Goal: Obtain resource: Download file/media

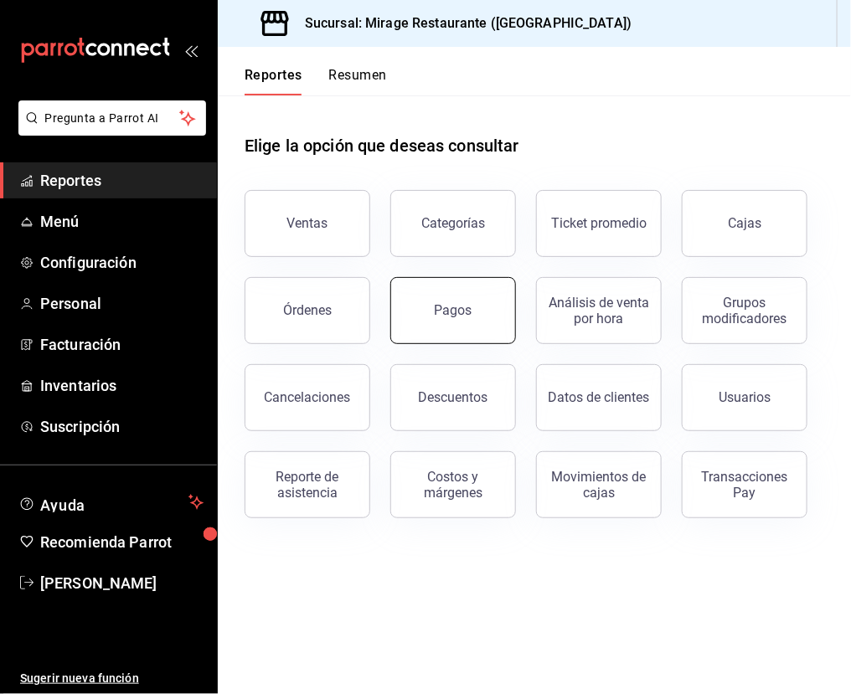
click at [448, 308] on div "Pagos" at bounding box center [454, 310] width 38 height 16
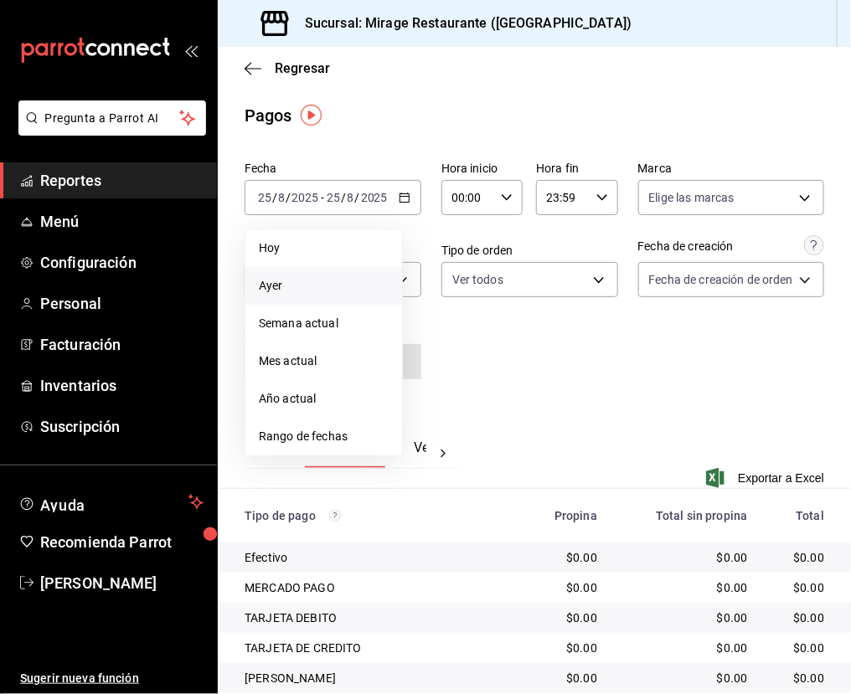
click at [349, 277] on span "Ayer" at bounding box center [324, 286] width 130 height 18
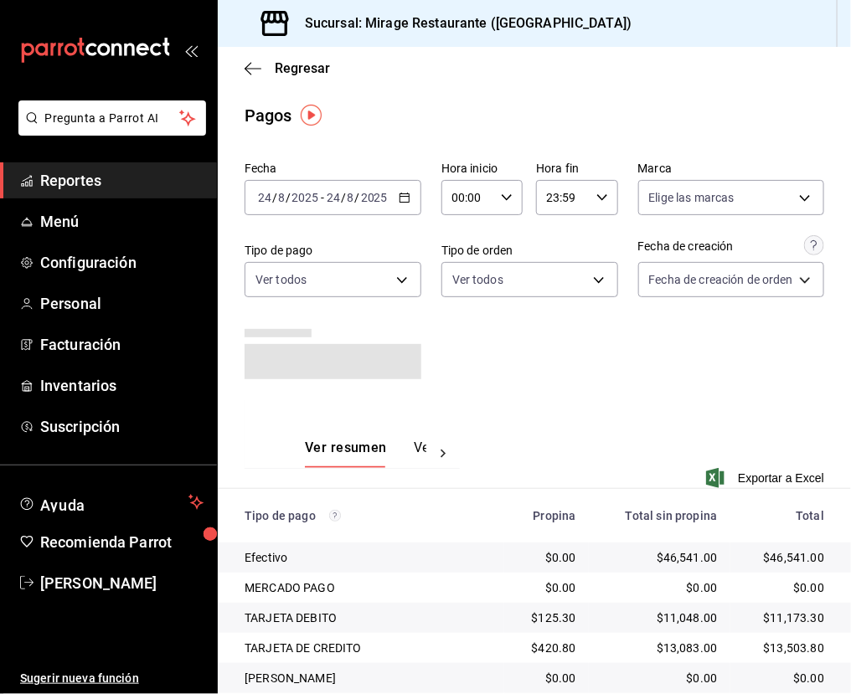
click at [385, 103] on div "Pagos" at bounding box center [534, 115] width 633 height 25
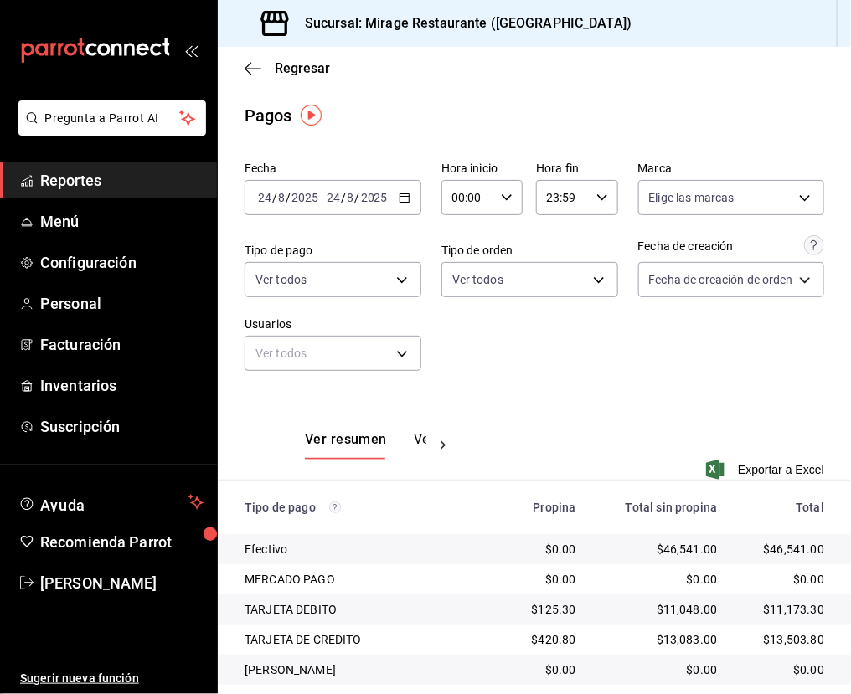
click at [400, 194] on \(Stroke\) "button" at bounding box center [405, 198] width 10 height 9
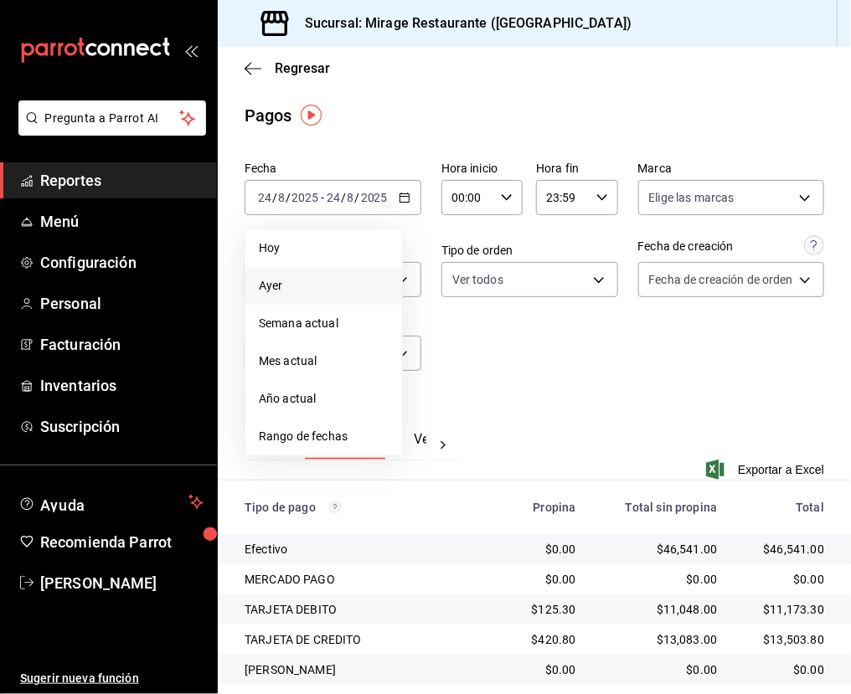
click at [533, 401] on div "Ver resumen Ver pagos Exportar a Excel" at bounding box center [534, 445] width 633 height 109
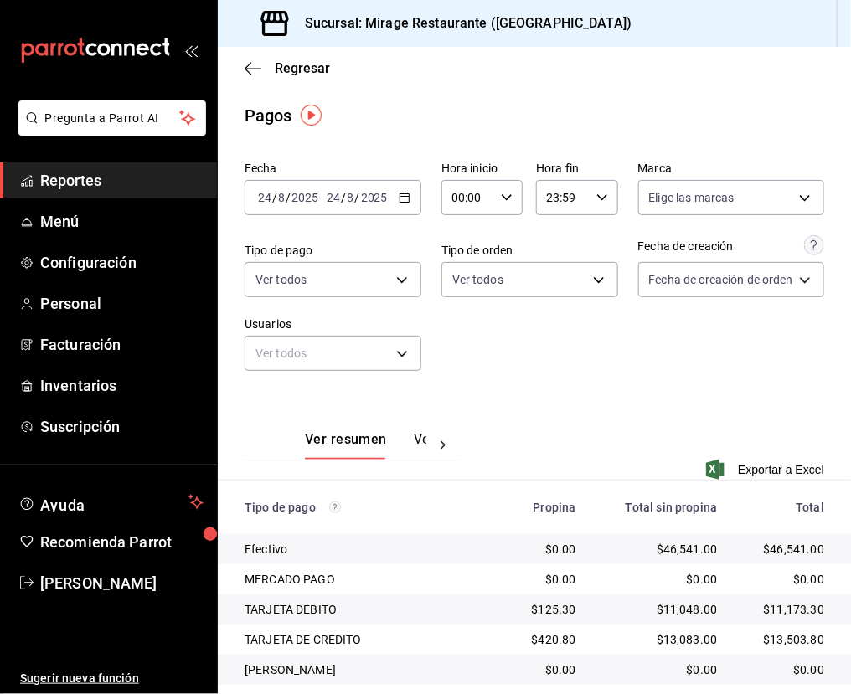
click at [416, 438] on button "Ver pagos" at bounding box center [445, 445] width 63 height 28
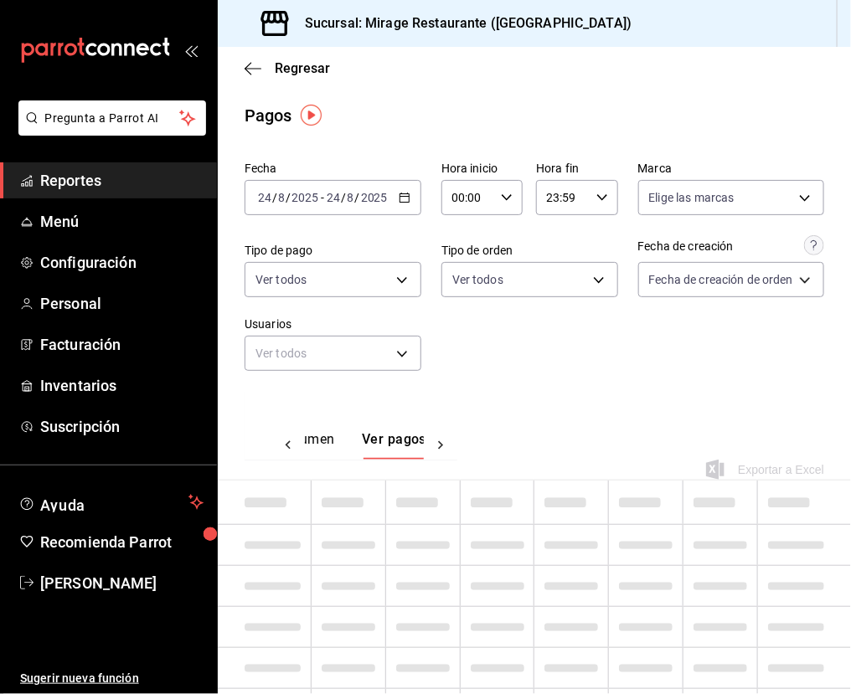
scroll to position [0, 49]
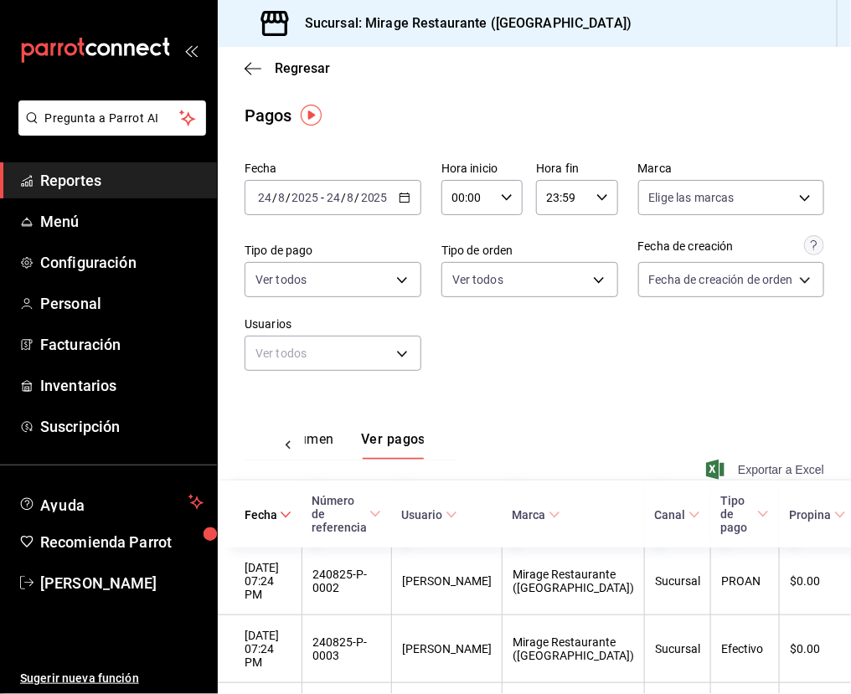
click at [747, 462] on span "Exportar a Excel" at bounding box center [767, 470] width 115 height 20
